Goal: Task Accomplishment & Management: Manage account settings

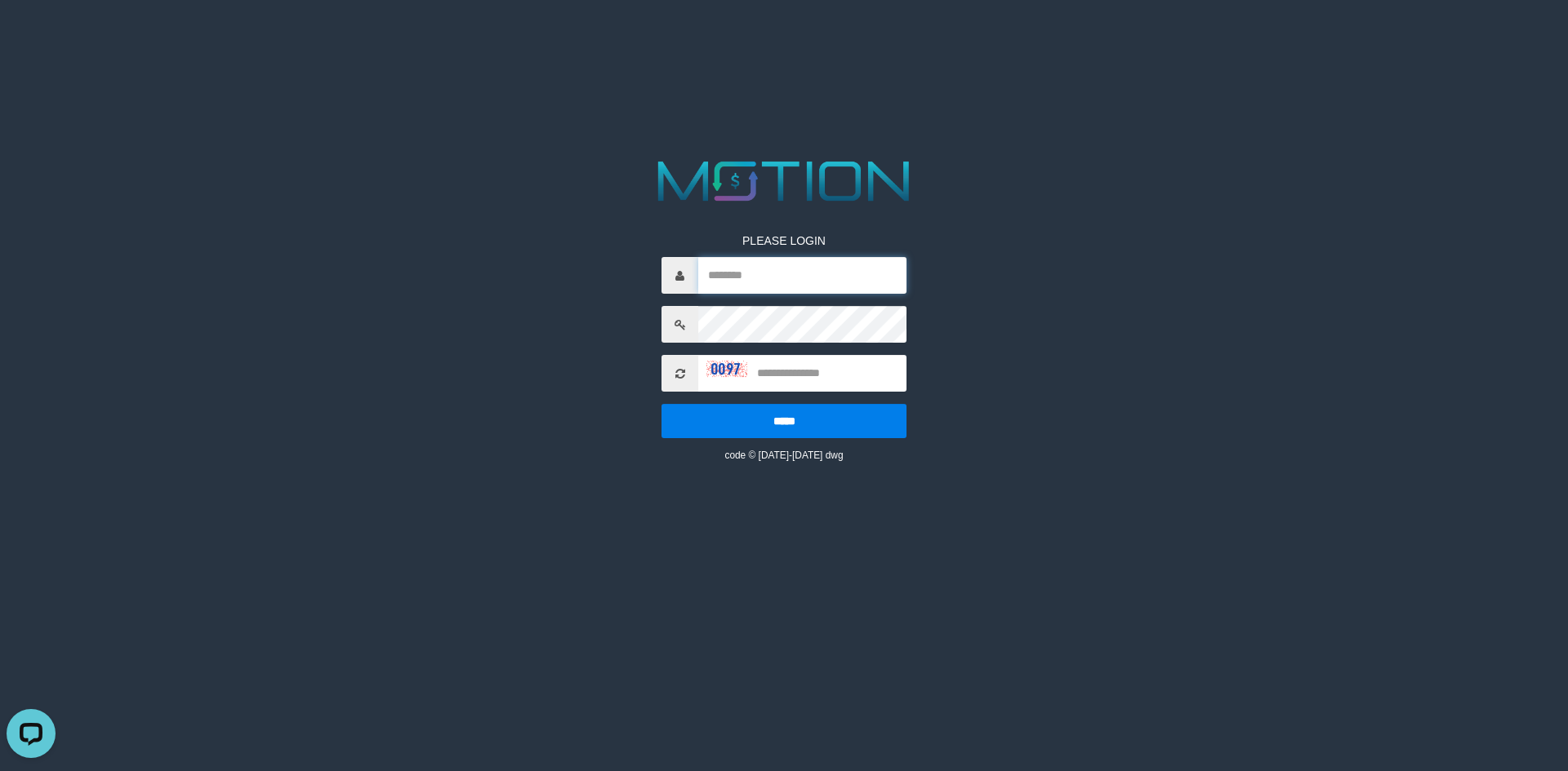
click at [748, 266] on input "text" at bounding box center [801, 275] width 208 height 36
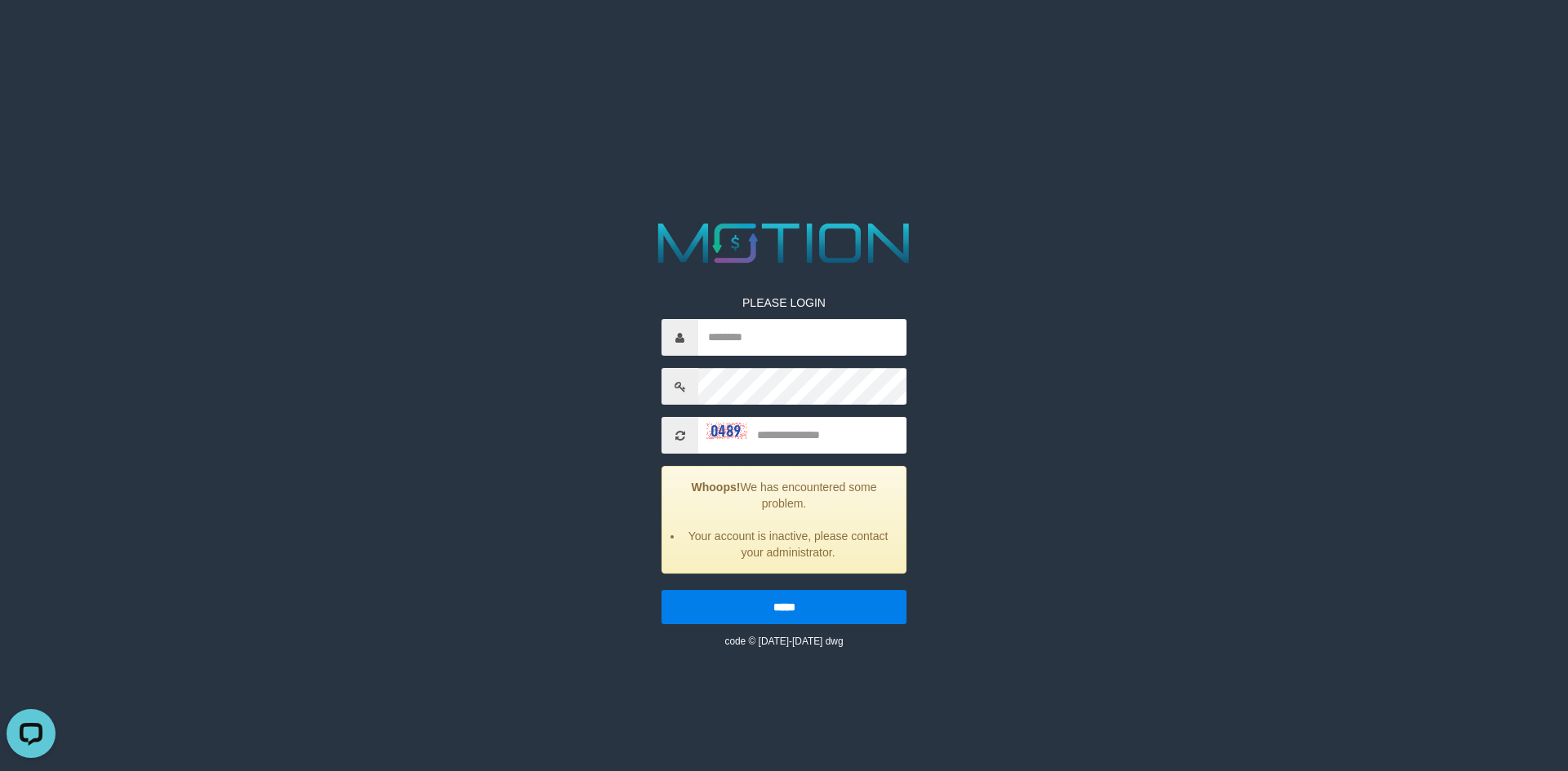
drag, startPoint x: 684, startPoint y: 449, endPoint x: 682, endPoint y: 436, distance: 13.2
click at [683, 447] on span at bounding box center [680, 435] width 36 height 36
click at [682, 436] on icon at bounding box center [680, 435] width 10 height 12
click at [681, 436] on icon at bounding box center [680, 435] width 10 height 12
click at [675, 434] on icon at bounding box center [680, 435] width 10 height 12
